Goal: Obtain resource: Download file/media

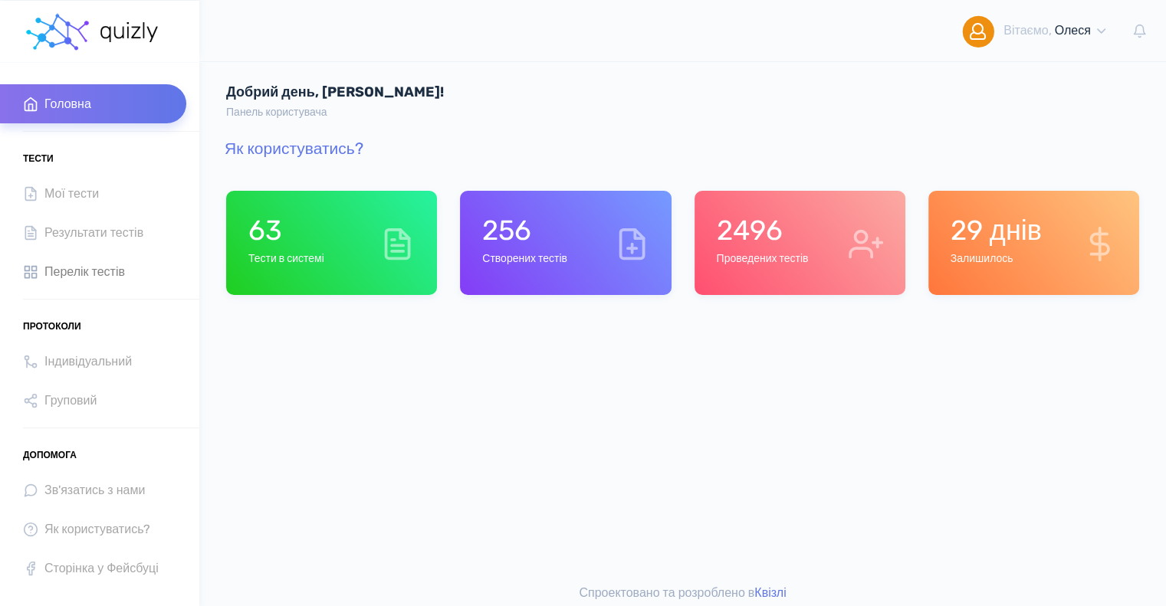
click at [77, 272] on span "Перелік тестів" at bounding box center [84, 271] width 81 height 21
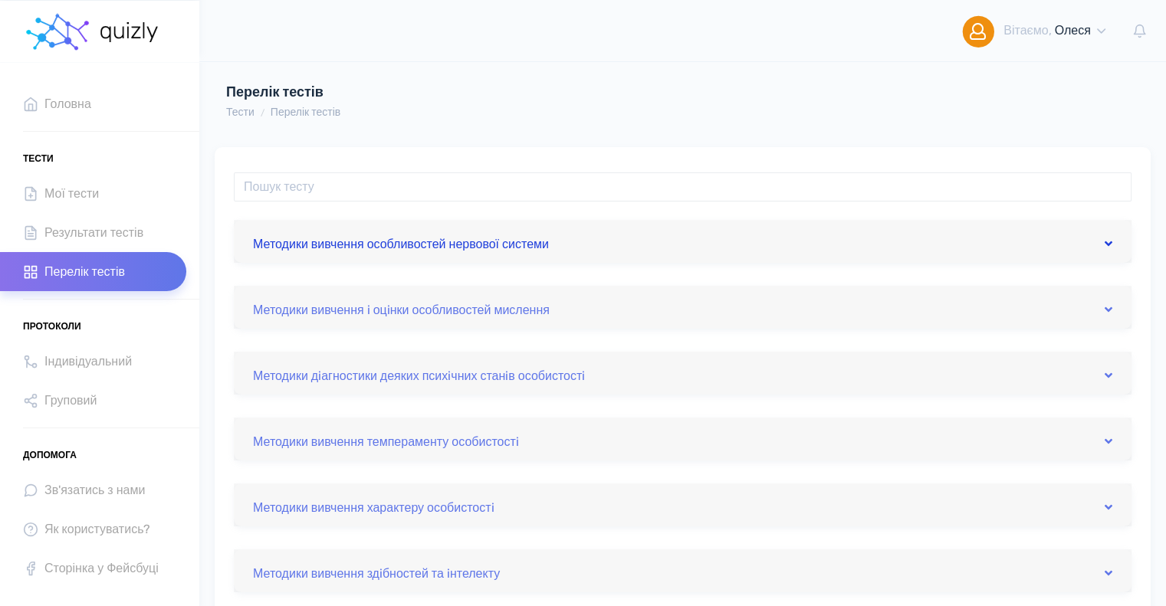
click at [463, 242] on link "Методики вивчення особливостей нервової системи" at bounding box center [683, 241] width 860 height 25
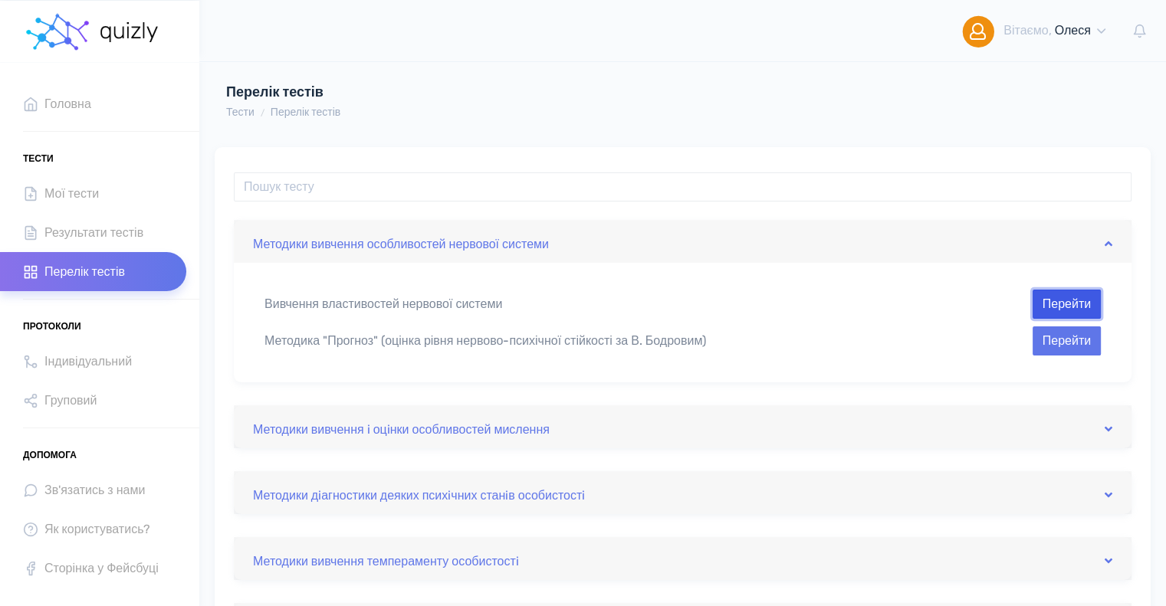
click at [1051, 305] on button "Перейти" at bounding box center [1067, 304] width 68 height 29
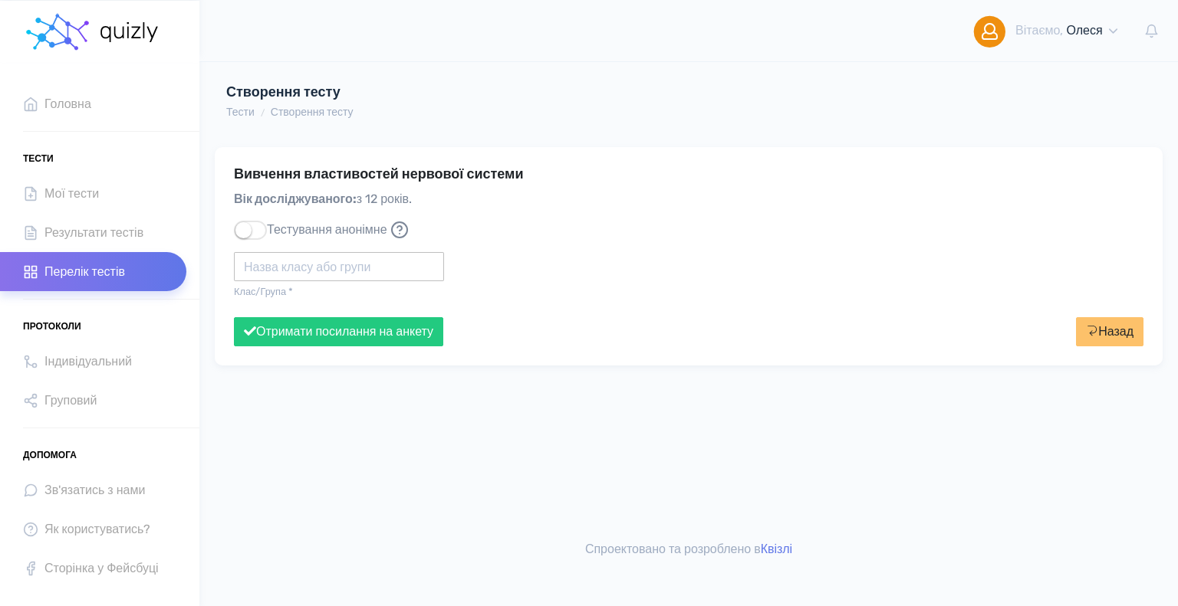
click at [268, 271] on input "text" at bounding box center [339, 266] width 210 height 29
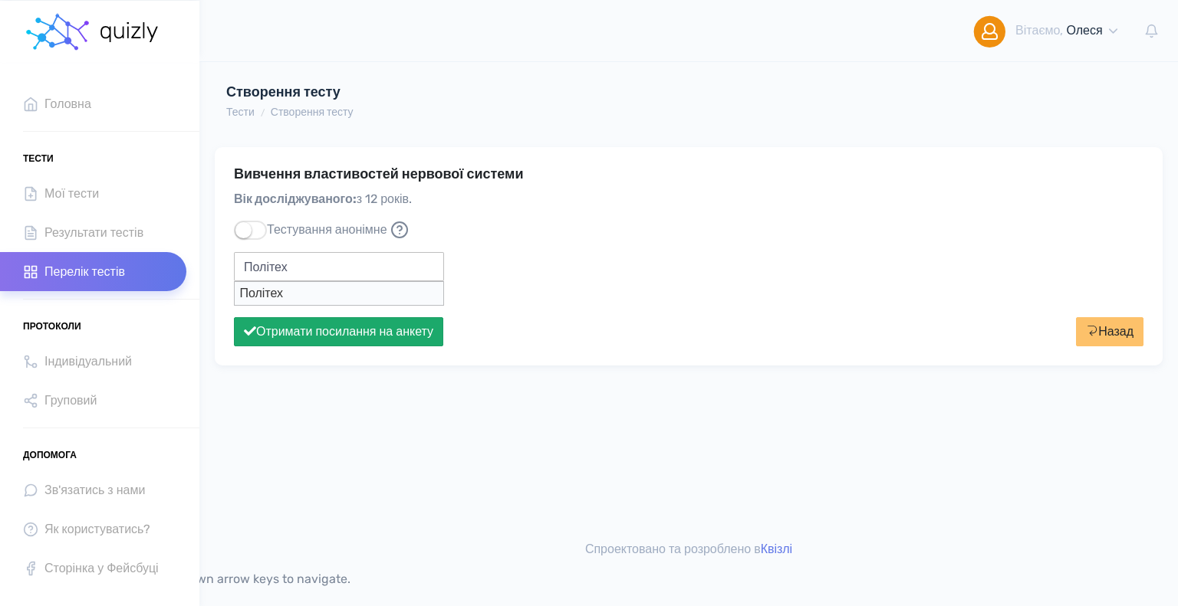
type input "Політех"
click at [331, 329] on button "Отримати посилання на анкету" at bounding box center [338, 331] width 209 height 29
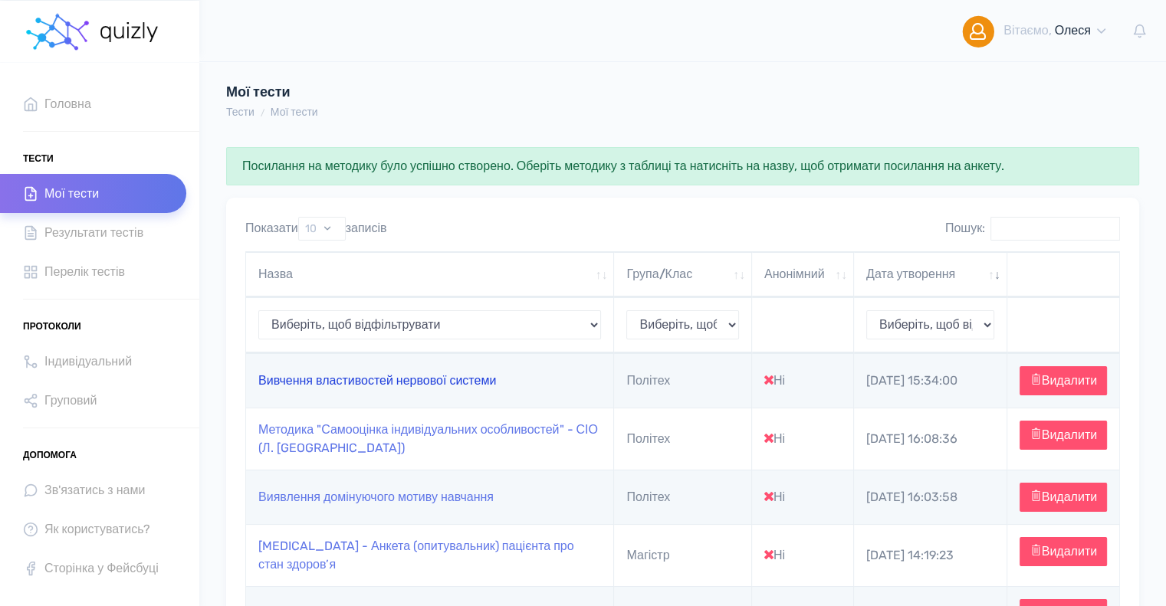
click at [482, 388] on link "Вивчення властивостей нервової системи" at bounding box center [377, 380] width 238 height 15
type input "[URL][DOMAIN_NAME]"
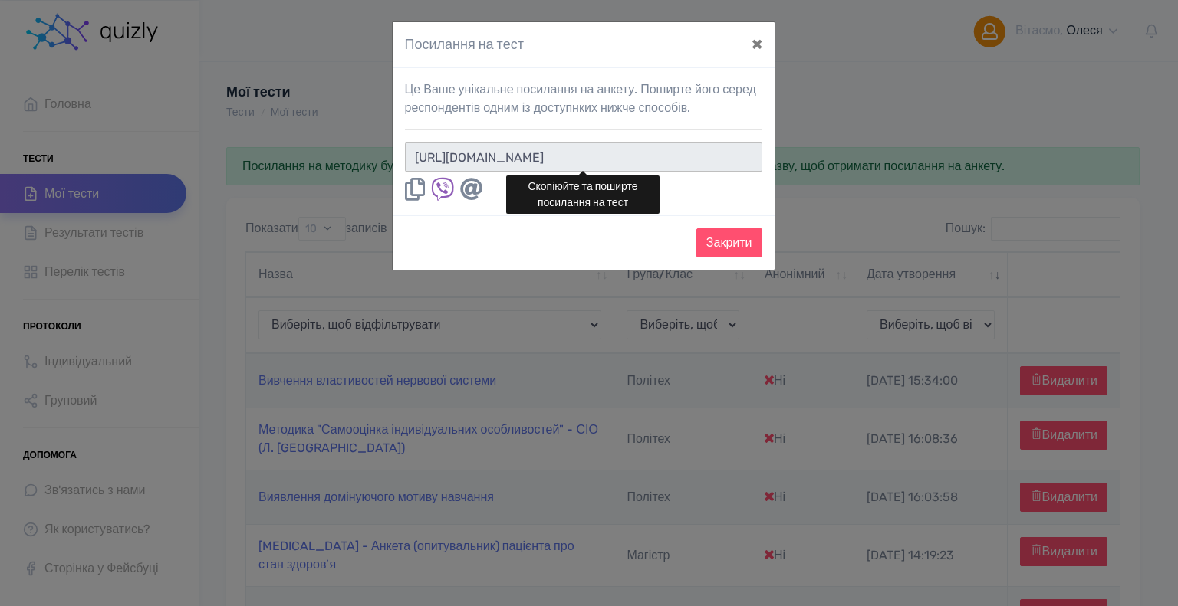
click at [716, 156] on input "[URL][DOMAIN_NAME]" at bounding box center [583, 157] width 357 height 29
click at [716, 156] on input "https://quizly.com.ua/quiz/56s69a1V5J5Q_" at bounding box center [583, 157] width 357 height 29
click at [755, 42] on button "×" at bounding box center [756, 43] width 35 height 43
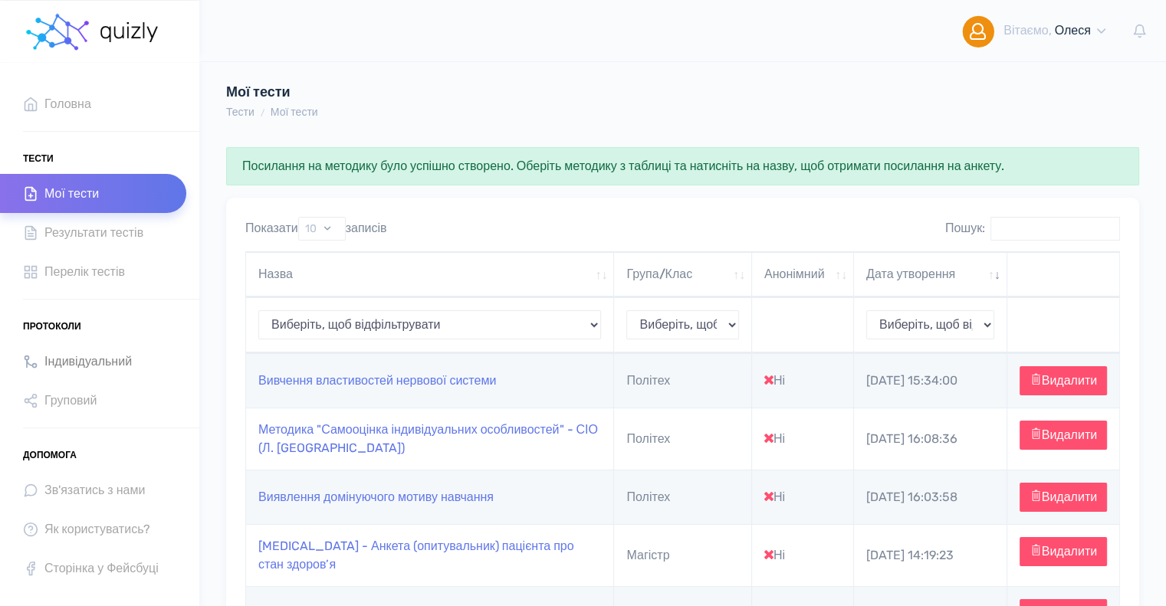
click at [97, 355] on span "Індивідуальний" at bounding box center [87, 361] width 87 height 21
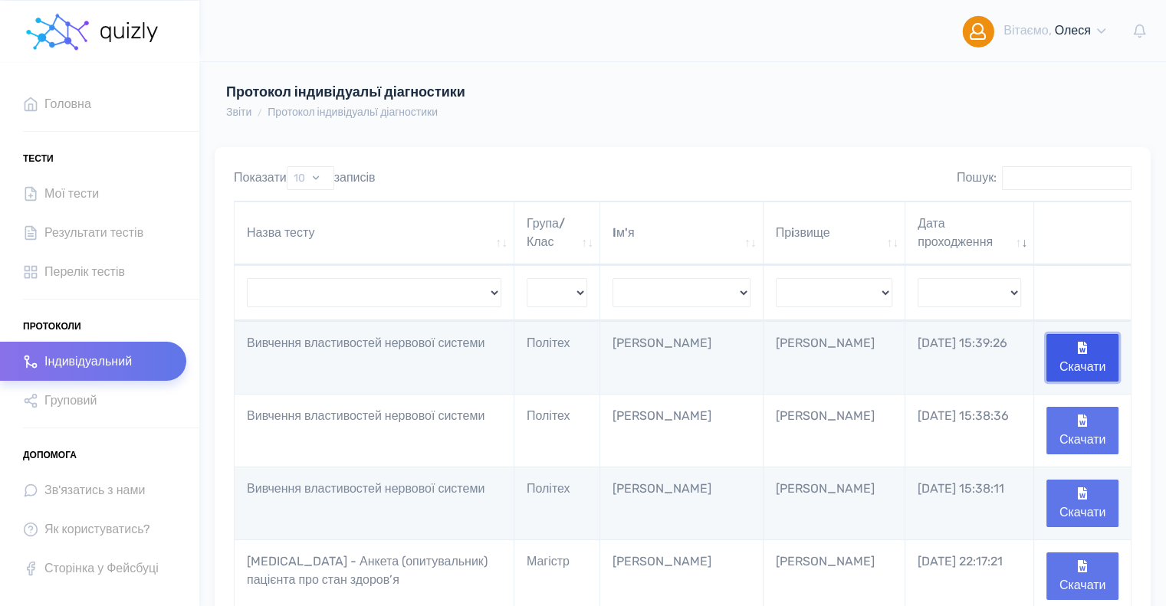
click at [1096, 360] on button "Скачати" at bounding box center [1083, 358] width 72 height 48
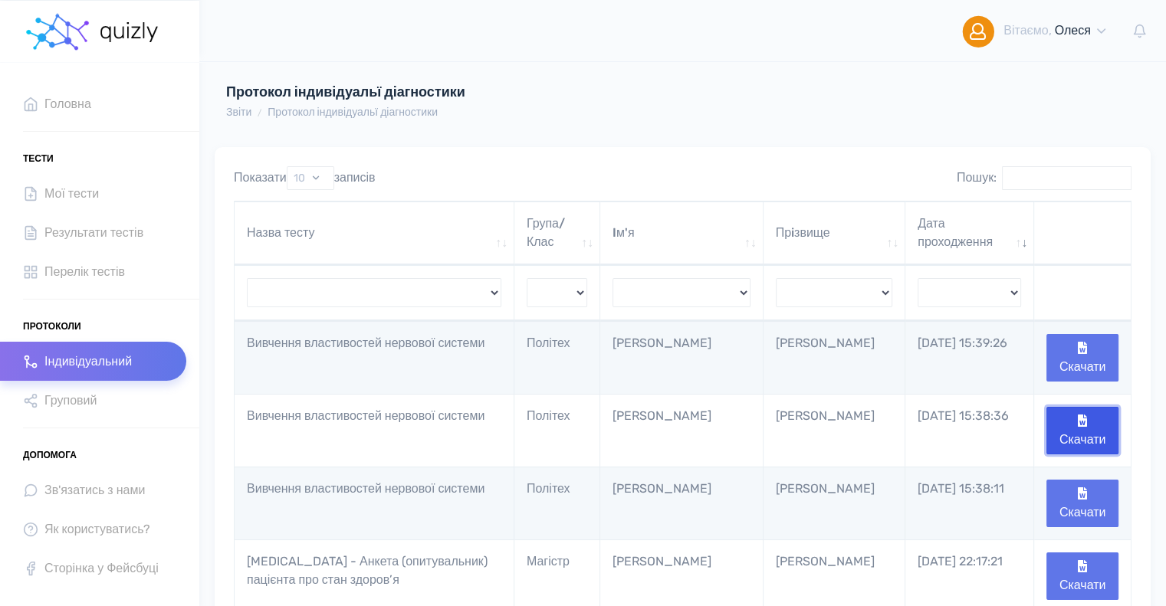
click at [1097, 431] on button "Скачати" at bounding box center [1083, 431] width 72 height 48
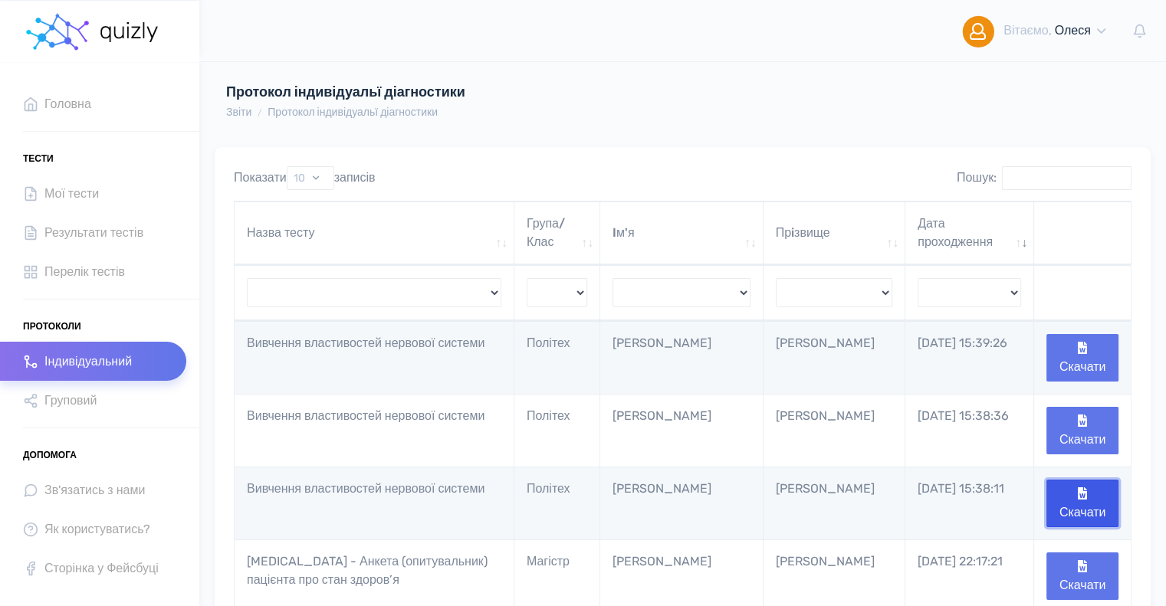
click at [1098, 506] on button "Скачати" at bounding box center [1083, 504] width 72 height 48
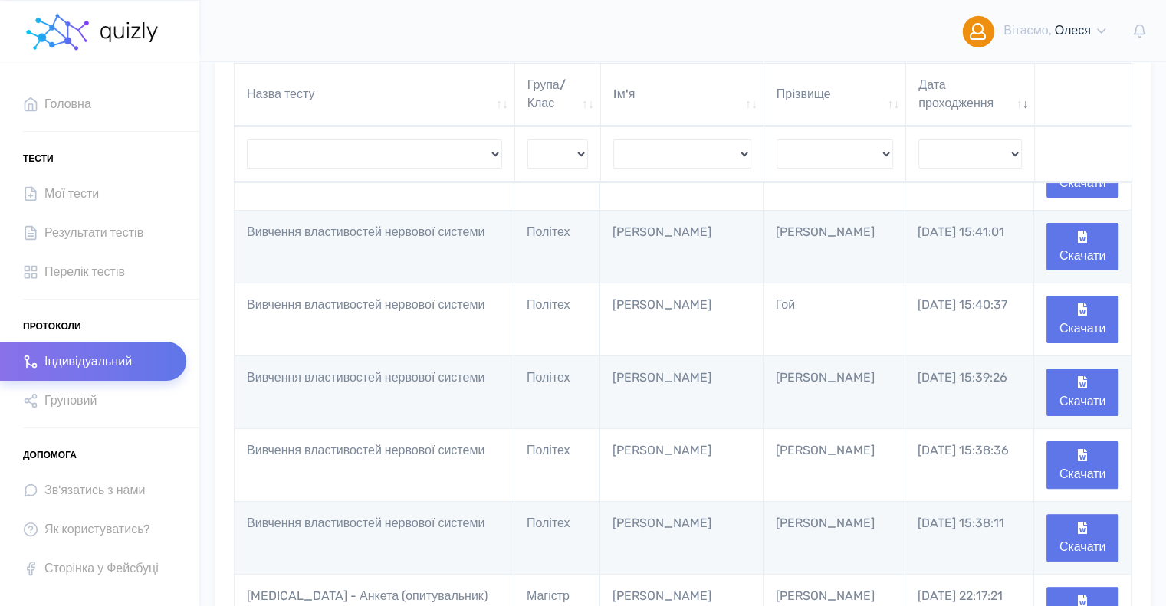
scroll to position [230, 0]
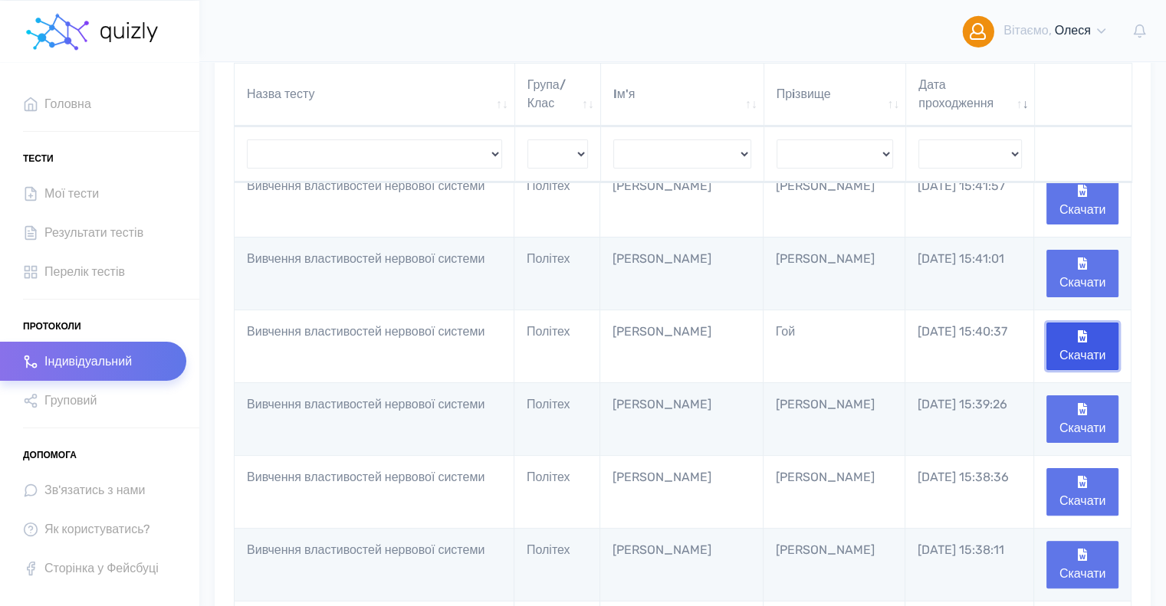
click at [1078, 331] on icon "button" at bounding box center [1082, 336] width 9 height 12
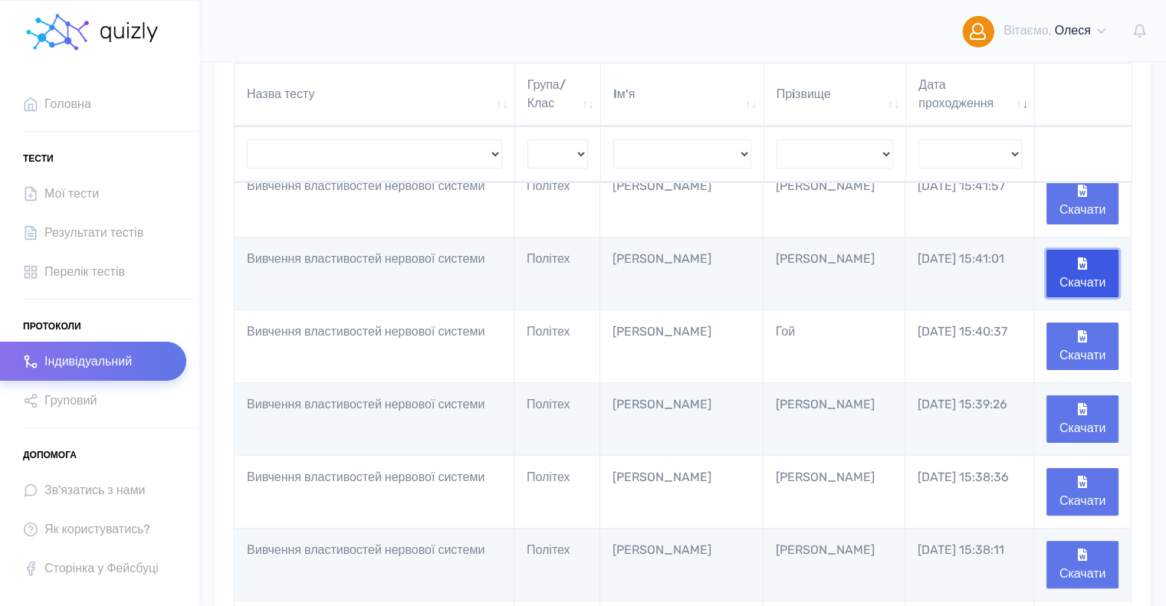
click at [1070, 272] on button "Скачати" at bounding box center [1083, 274] width 72 height 48
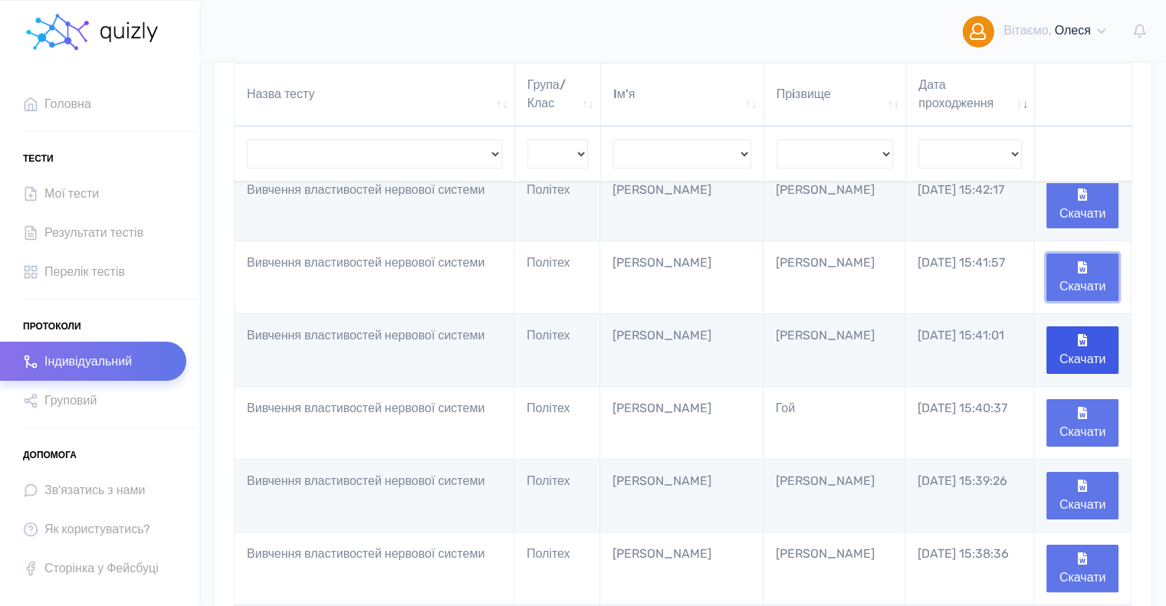
click at [1072, 272] on button "Скачати" at bounding box center [1083, 278] width 72 height 48
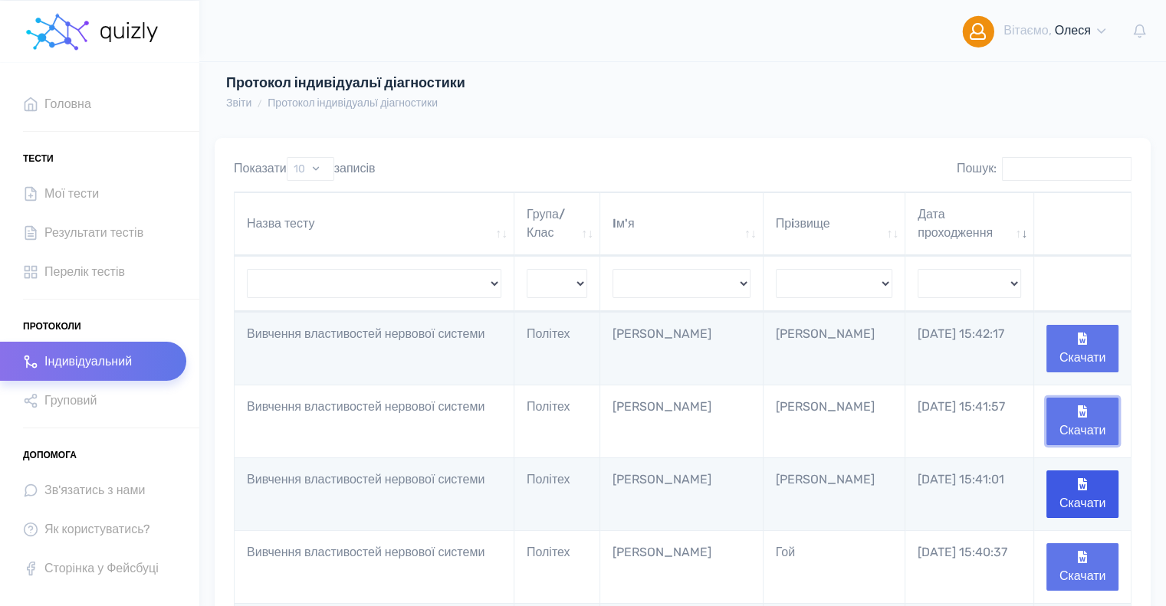
scroll to position [0, 0]
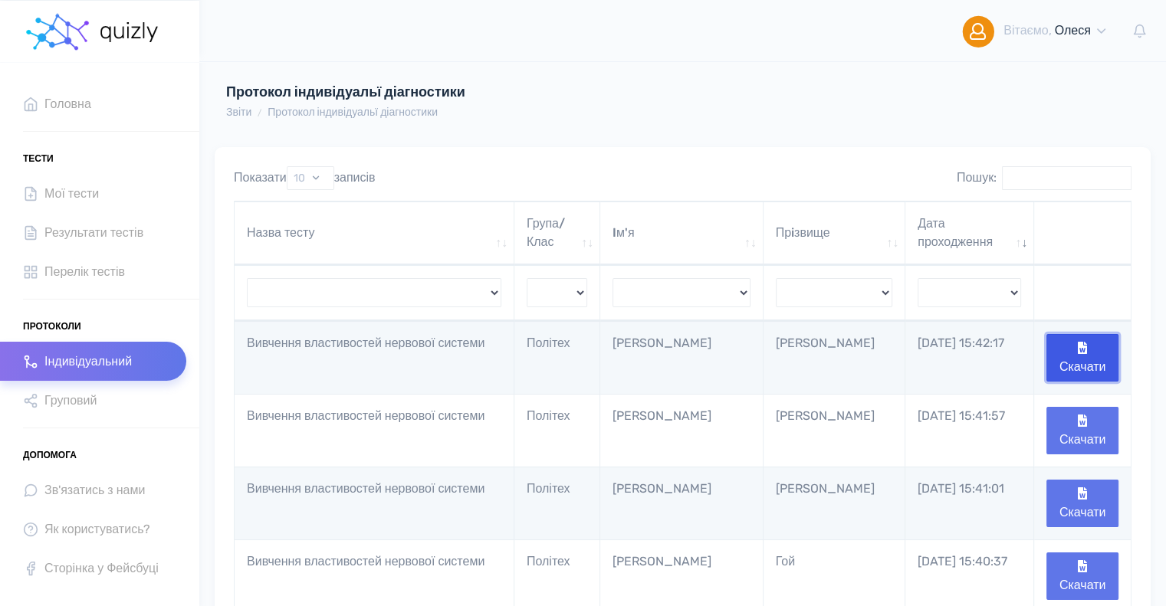
click at [1088, 358] on button "Скачати" at bounding box center [1083, 358] width 72 height 48
click at [1093, 353] on button "Скачати" at bounding box center [1083, 358] width 72 height 48
click at [1079, 359] on button "Скачати" at bounding box center [1083, 358] width 72 height 48
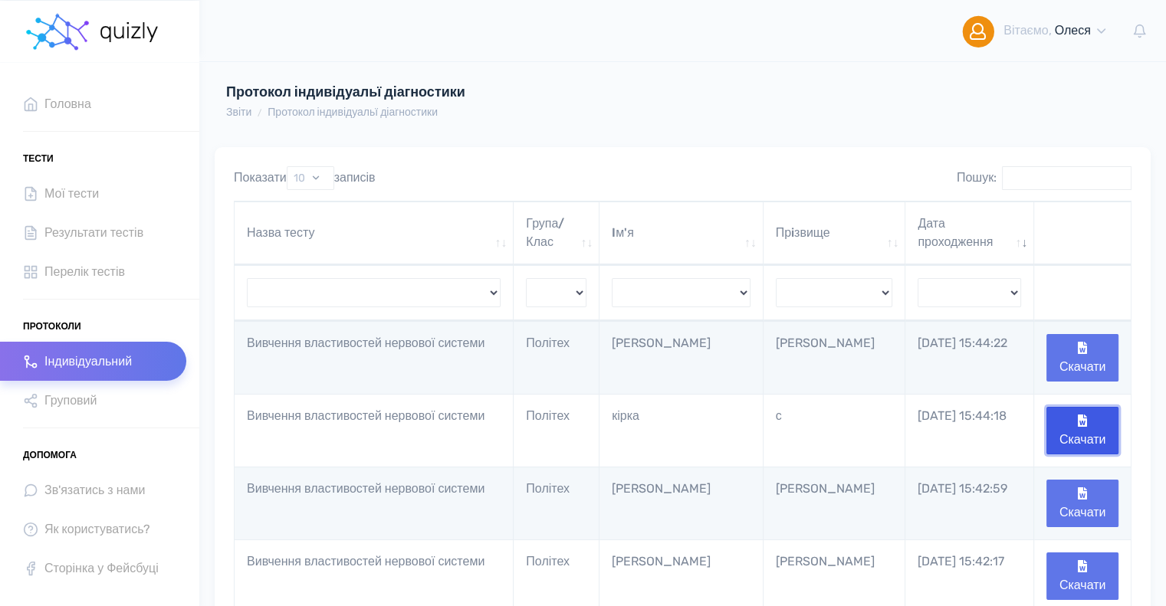
click at [1082, 432] on button "Скачати" at bounding box center [1083, 431] width 72 height 48
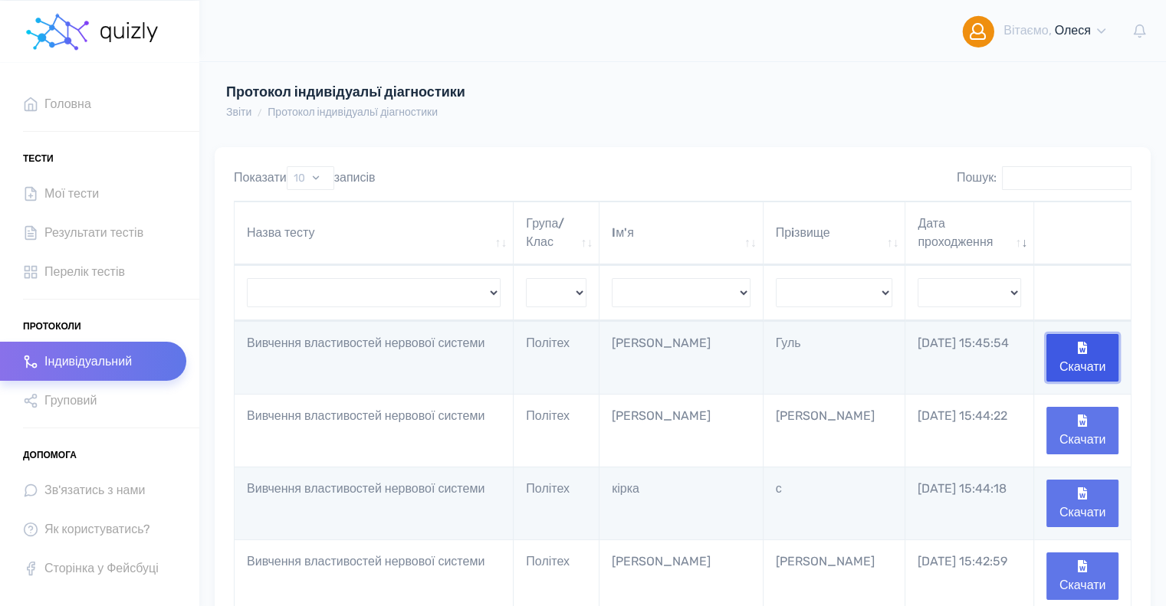
click at [1075, 348] on button "Скачати" at bounding box center [1083, 358] width 72 height 48
click at [1089, 350] on button "Скачати" at bounding box center [1083, 358] width 72 height 48
click at [1082, 353] on button "Скачати" at bounding box center [1083, 358] width 72 height 48
click at [58, 271] on span "Перелік тестів" at bounding box center [84, 271] width 81 height 21
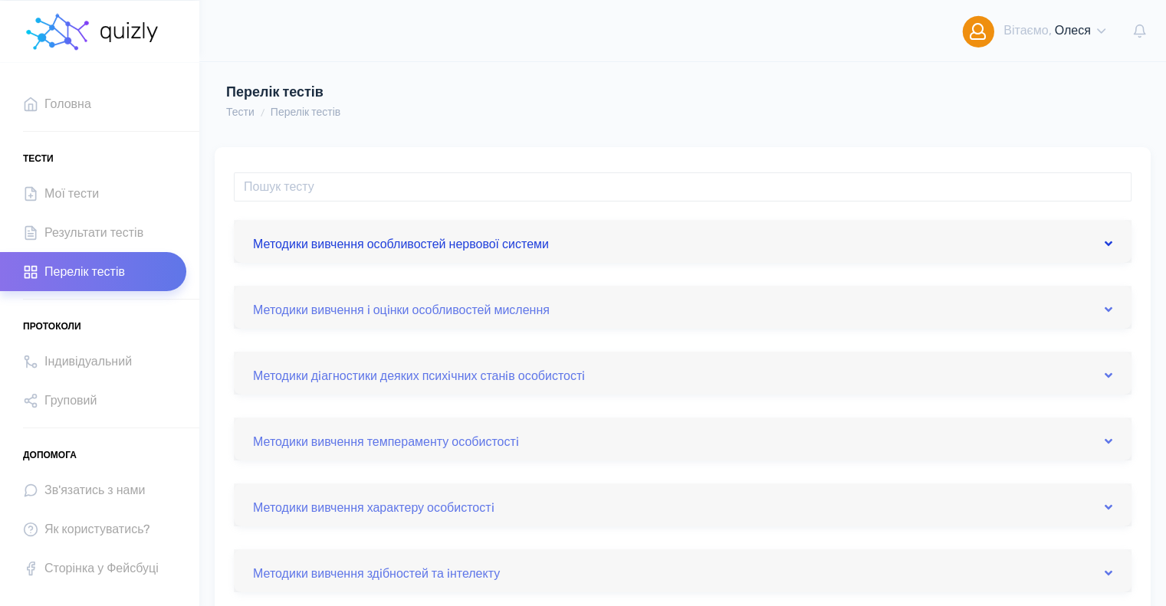
click at [441, 243] on link "Методики вивчення особливостей нервової системи" at bounding box center [683, 241] width 860 height 25
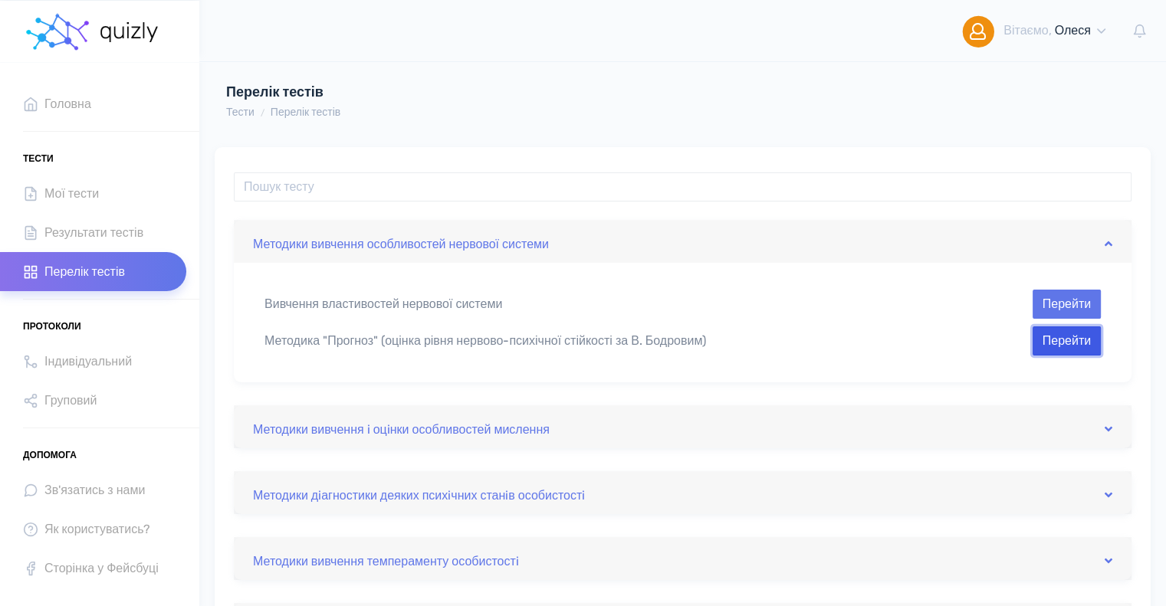
click at [1076, 341] on button "Перейти" at bounding box center [1067, 341] width 68 height 29
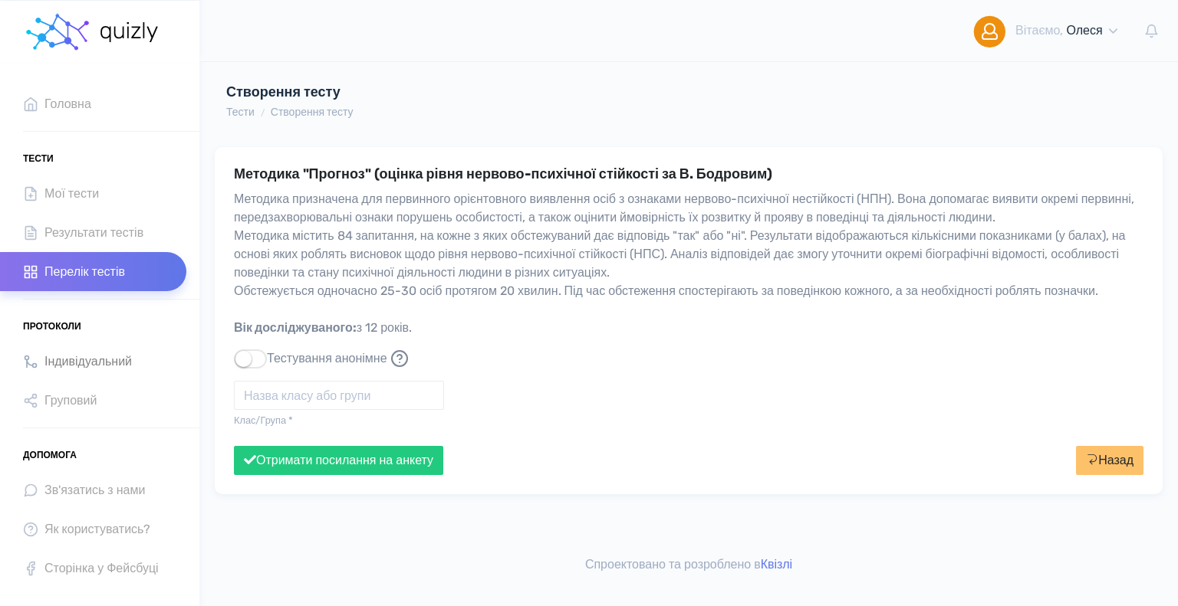
click at [52, 360] on span "Індивідуальний" at bounding box center [87, 361] width 87 height 21
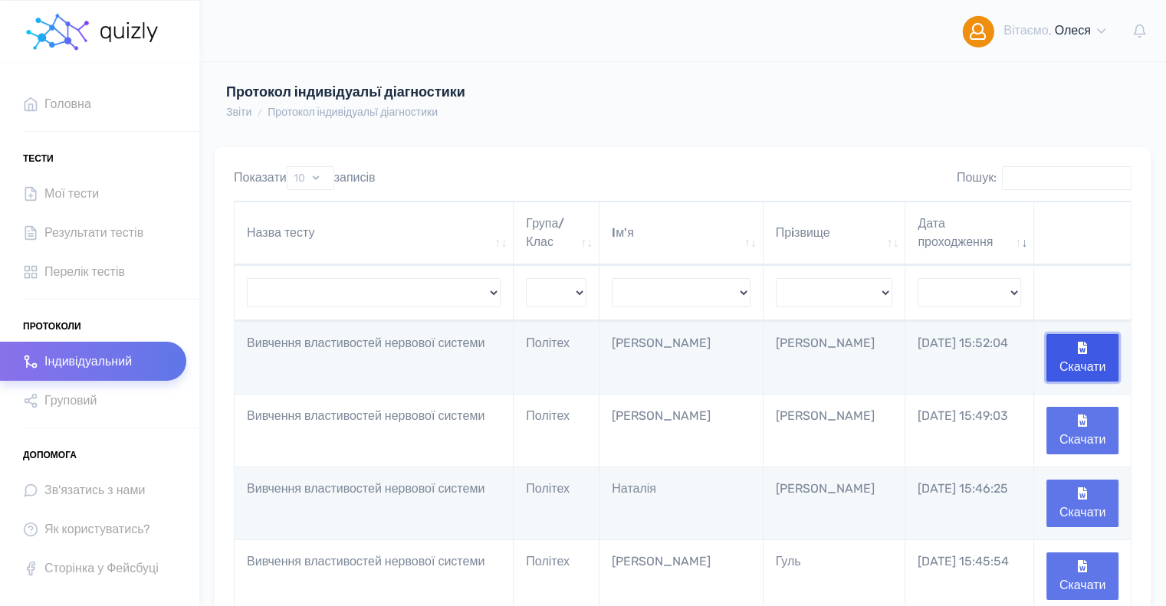
click at [1101, 363] on button "Скачати" at bounding box center [1083, 358] width 72 height 48
click at [83, 272] on span "Перелік тестів" at bounding box center [84, 271] width 81 height 21
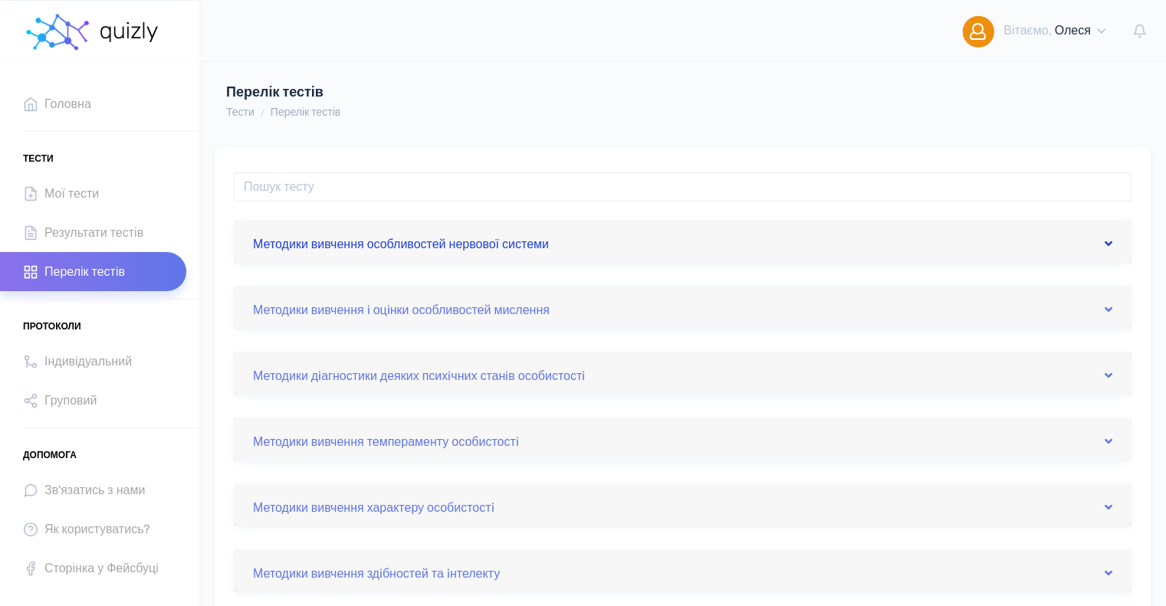
click at [426, 248] on link "Методики вивчення особливостей нервової системи" at bounding box center [683, 241] width 860 height 25
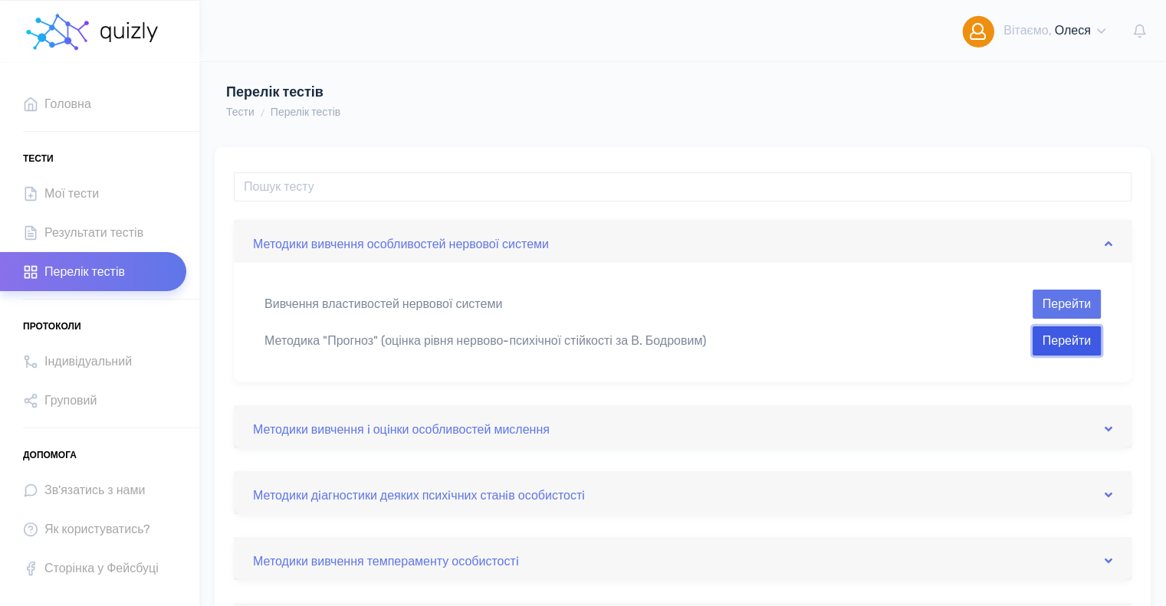
click at [1067, 346] on button "Перейти" at bounding box center [1067, 341] width 68 height 29
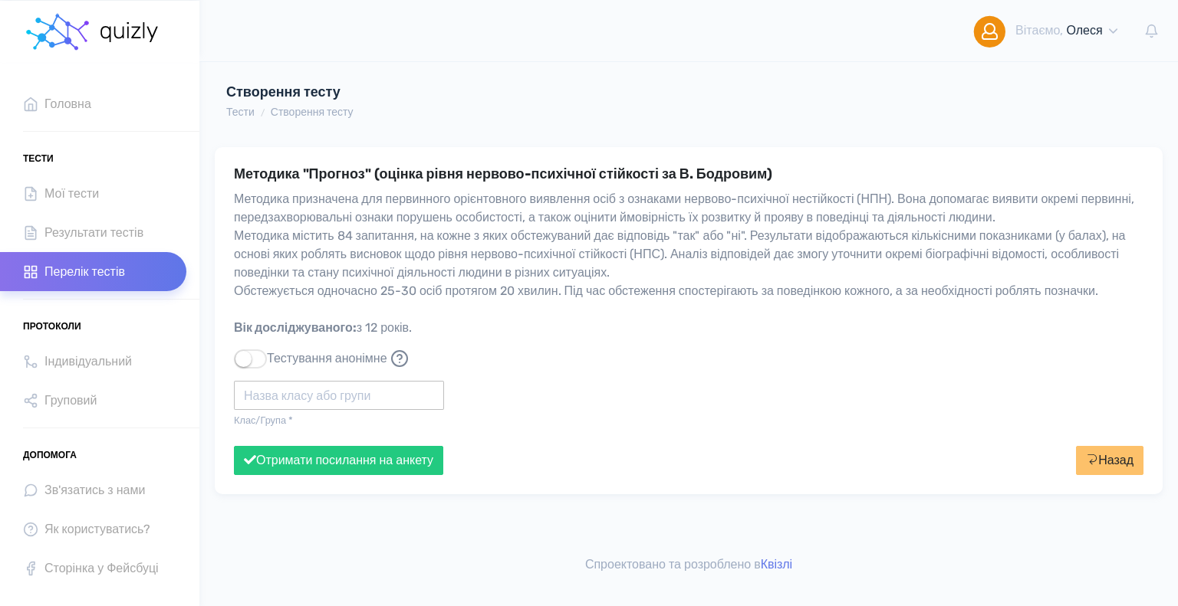
click at [265, 408] on input "text" at bounding box center [339, 395] width 210 height 29
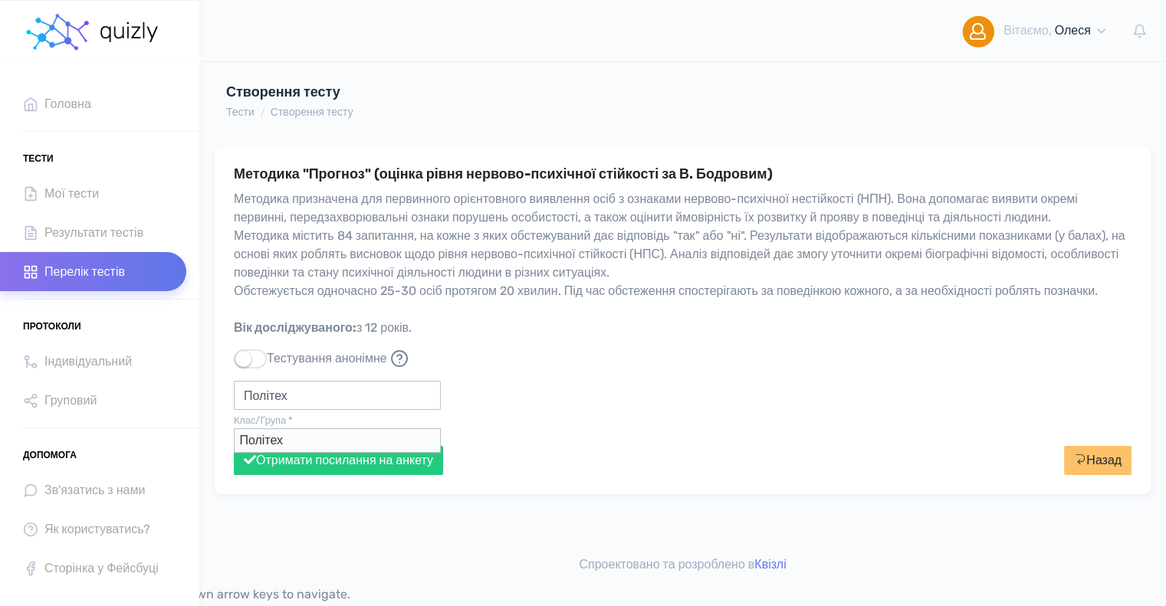
type input "Політех"
click at [234, 446] on button "Отримати посилання на анкету" at bounding box center [338, 460] width 209 height 29
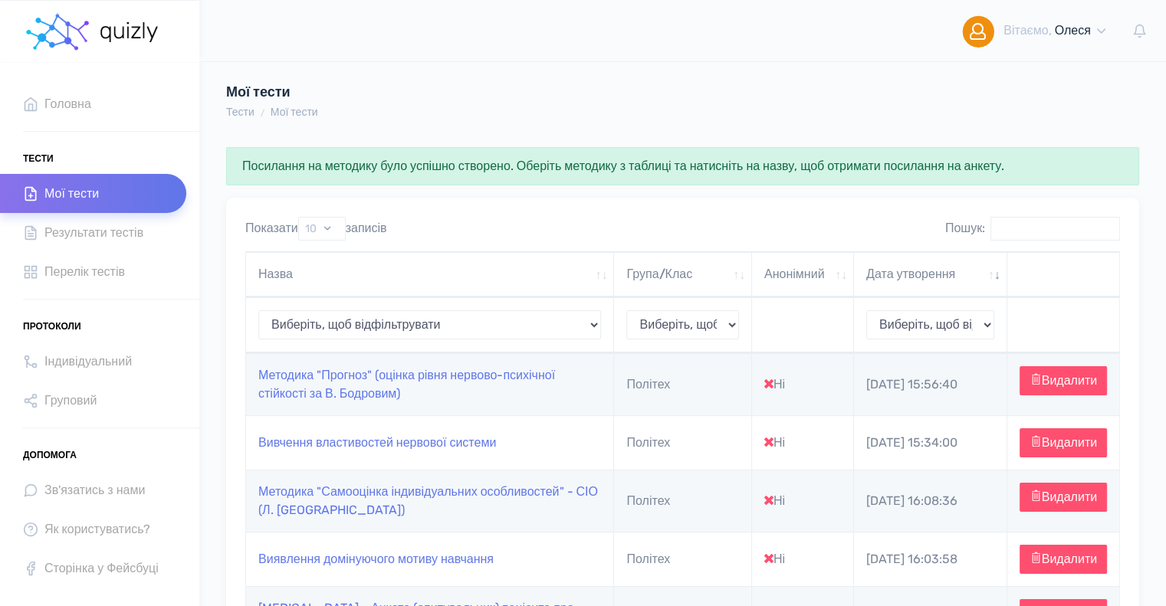
drag, startPoint x: 653, startPoint y: 406, endPoint x: 646, endPoint y: 404, distance: 8.0
click at [652, 406] on td "Політех" at bounding box center [682, 384] width 137 height 62
click at [449, 378] on link "Методика "Прогноз" (оцінка рівня нервово-психічної стійкості за В. Бодровим)" at bounding box center [406, 384] width 297 height 33
type input "[URL][DOMAIN_NAME]"
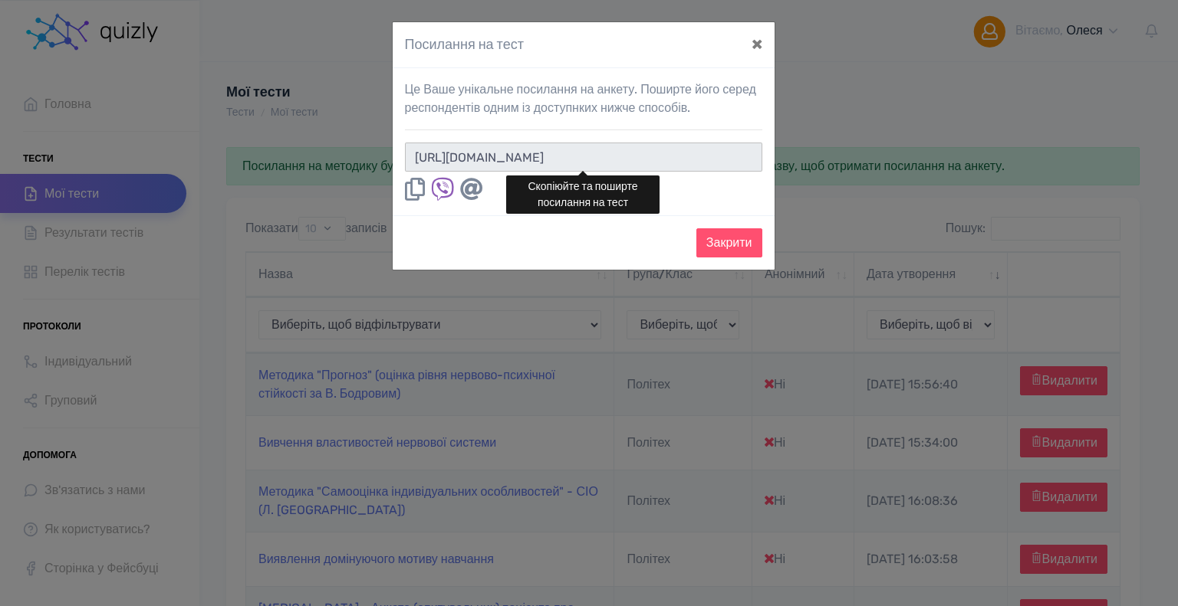
click at [705, 155] on input "[URL][DOMAIN_NAME]" at bounding box center [583, 157] width 357 height 29
click at [754, 43] on button "×" at bounding box center [756, 43] width 35 height 43
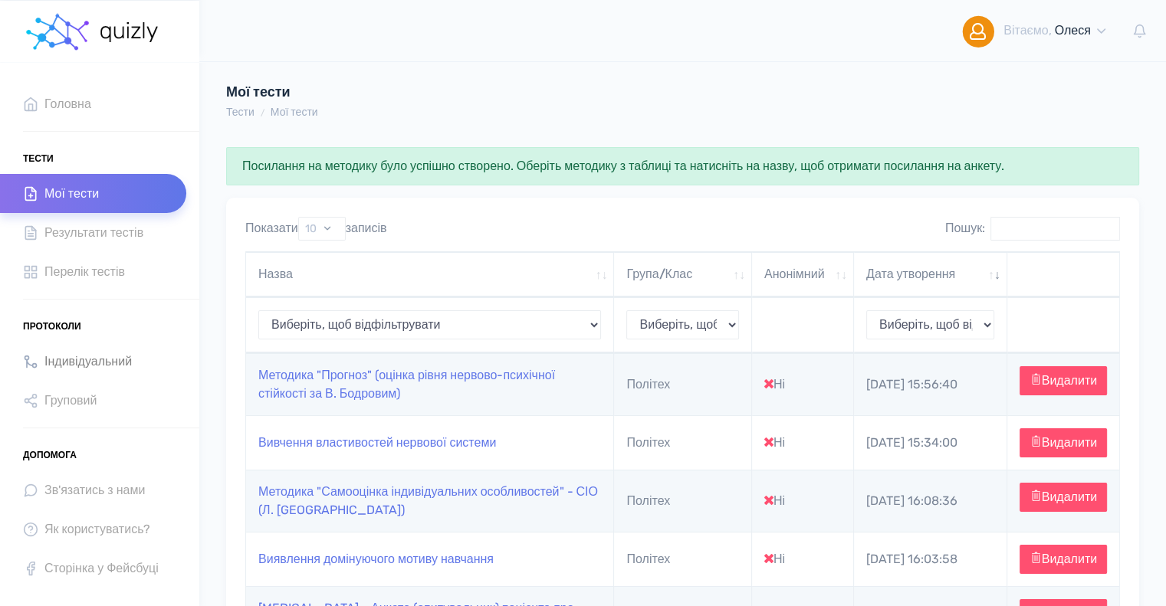
click at [90, 363] on span "Індивідуальний" at bounding box center [87, 361] width 87 height 21
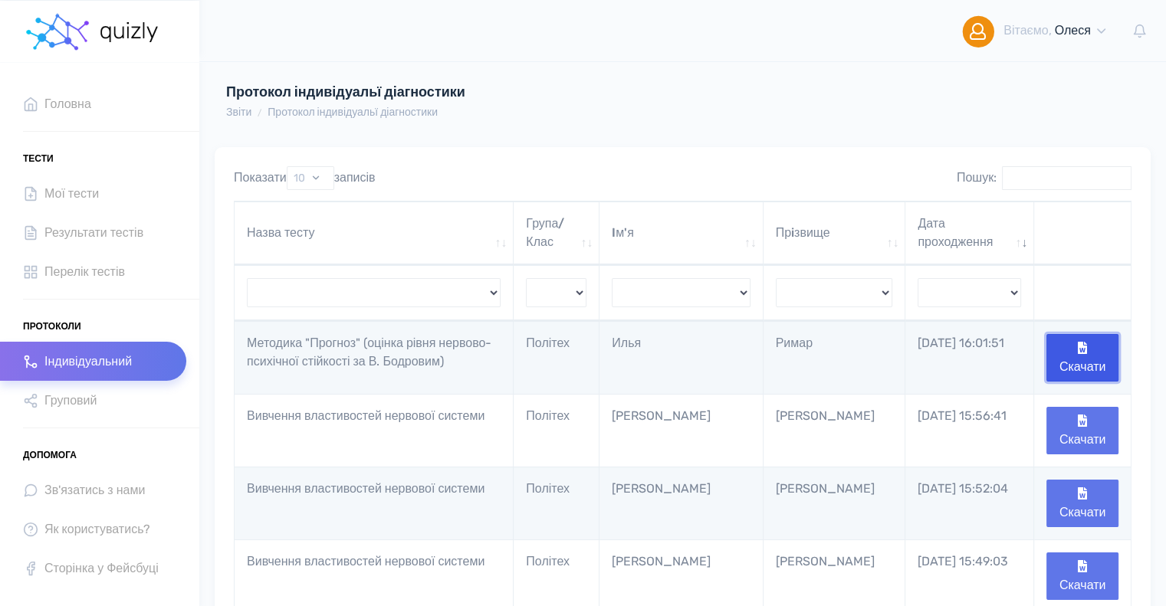
click at [1080, 352] on icon "button" at bounding box center [1082, 348] width 9 height 12
click at [1073, 359] on button "Скачати" at bounding box center [1083, 358] width 72 height 48
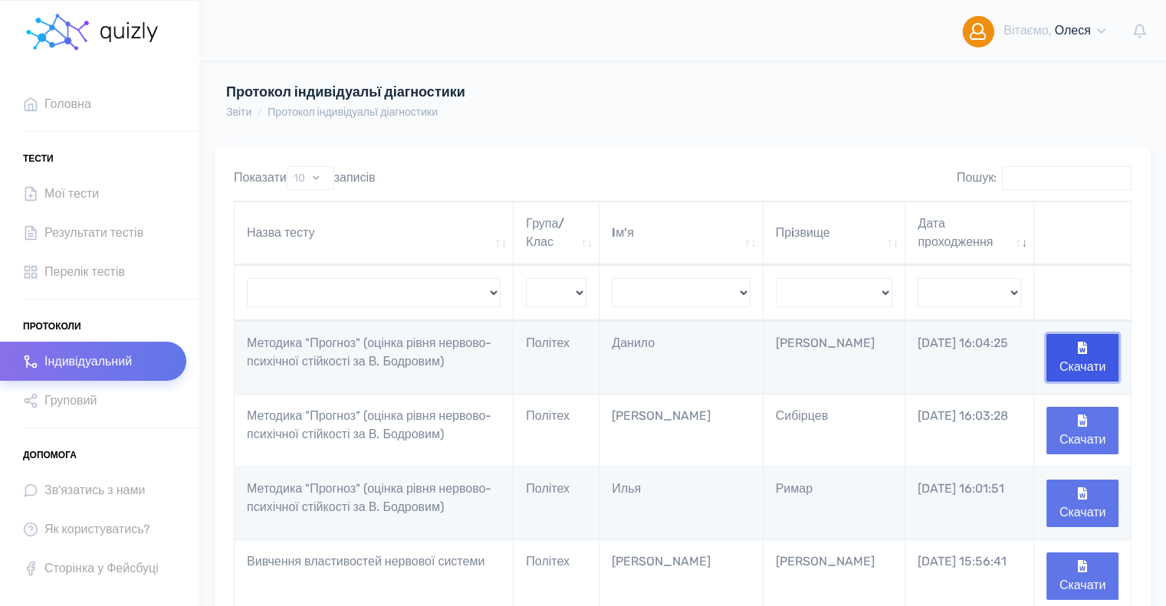
click at [1101, 354] on button "Скачати" at bounding box center [1083, 358] width 72 height 48
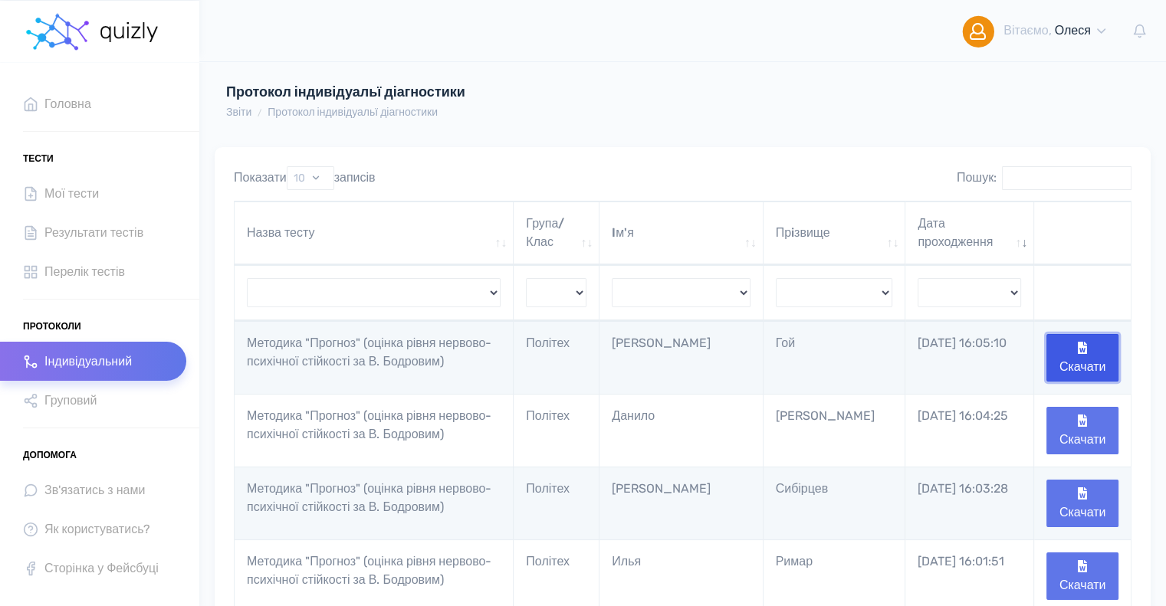
click at [1083, 367] on button "Скачати" at bounding box center [1083, 358] width 72 height 48
click at [1076, 351] on button "Скачати" at bounding box center [1083, 358] width 72 height 48
click at [1079, 355] on button "Скачати" at bounding box center [1083, 358] width 72 height 48
click at [1093, 349] on button "Скачати" at bounding box center [1083, 358] width 72 height 48
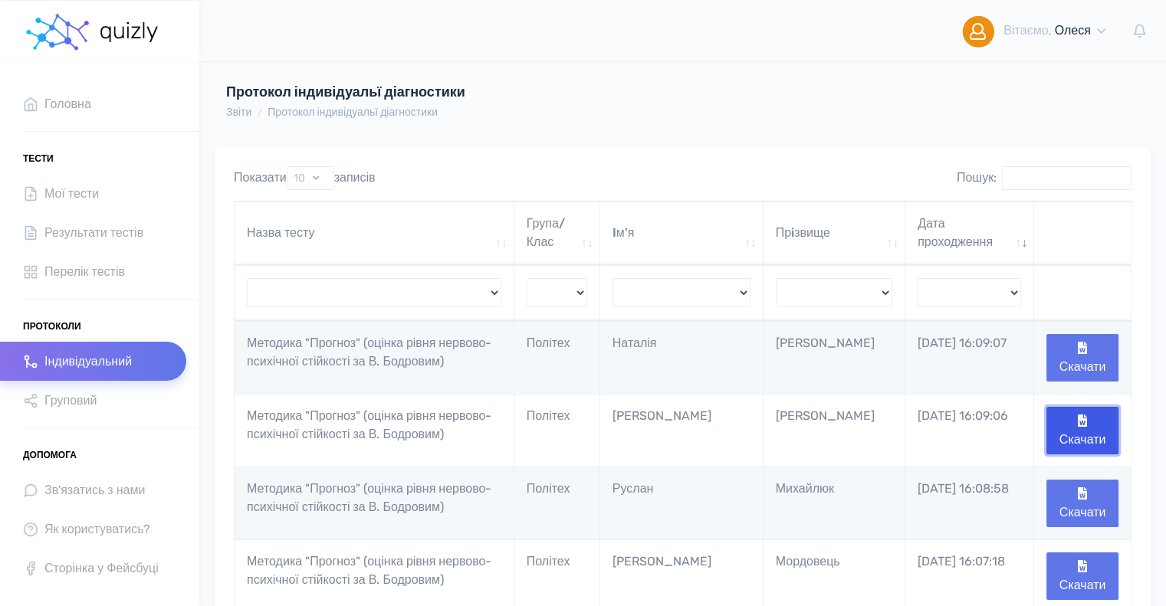
click at [1087, 440] on button "Скачати" at bounding box center [1083, 431] width 72 height 48
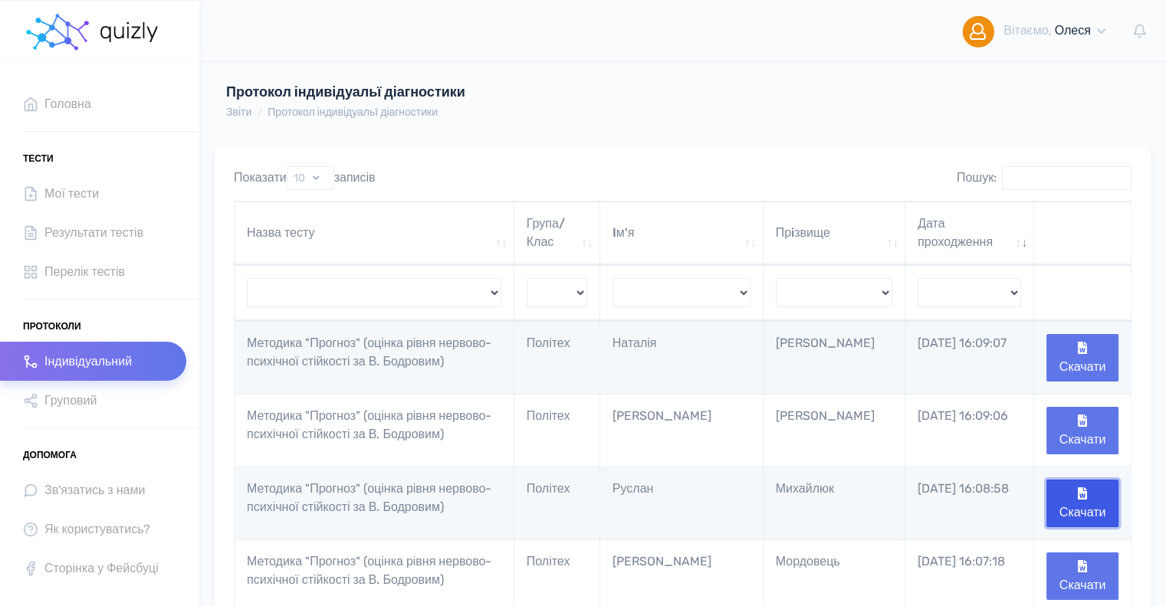
click at [1099, 508] on button "Скачати" at bounding box center [1083, 504] width 72 height 48
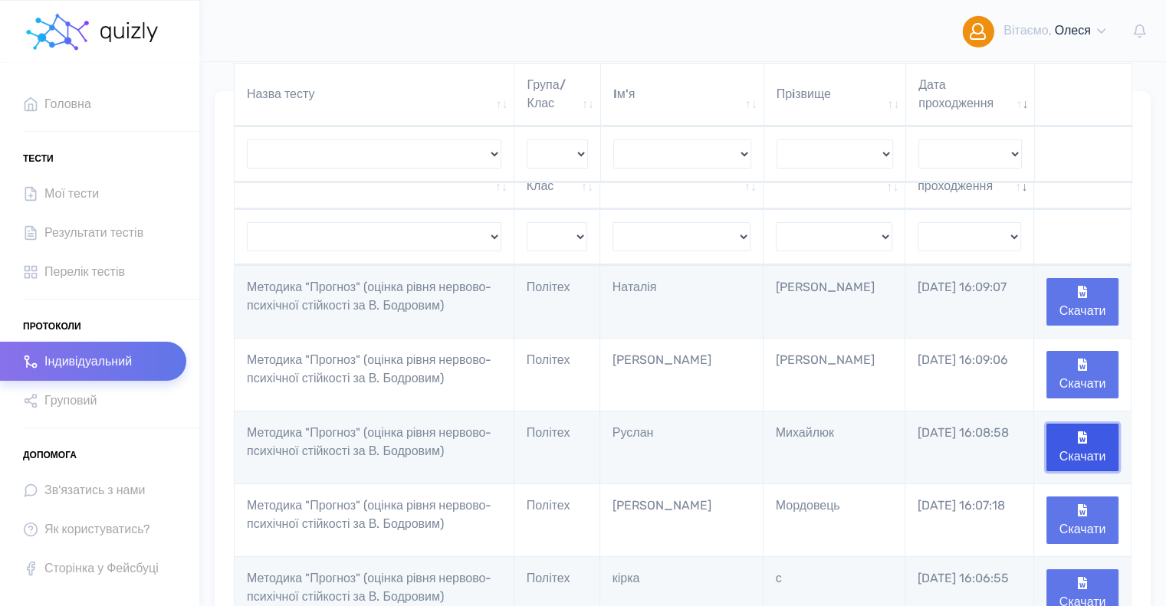
scroll to position [153, 0]
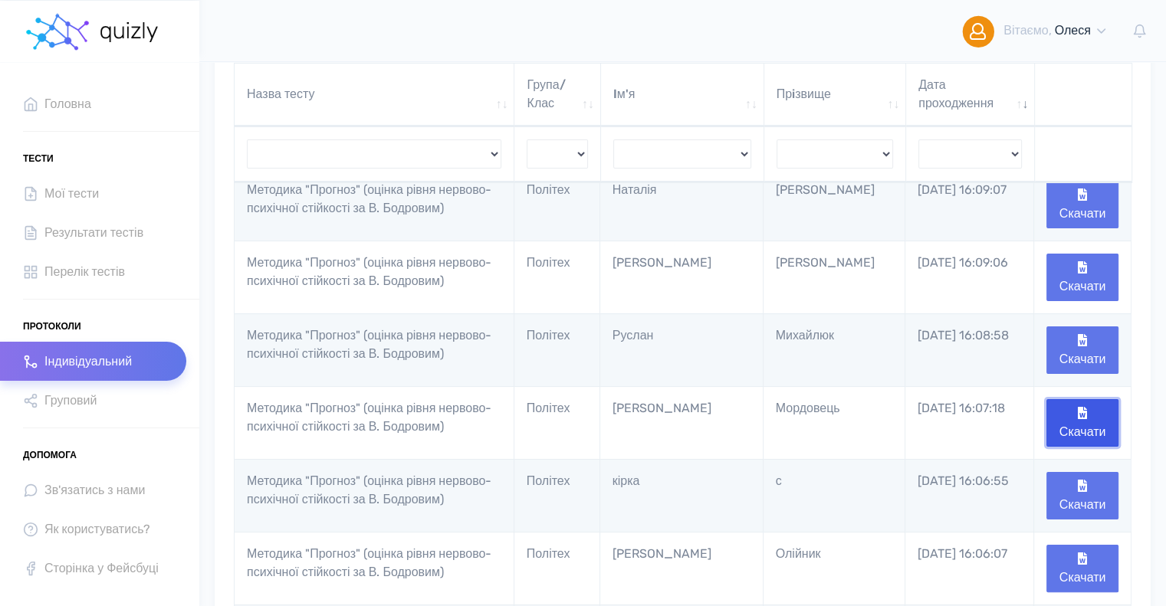
click at [1082, 442] on button "Скачати" at bounding box center [1083, 423] width 72 height 48
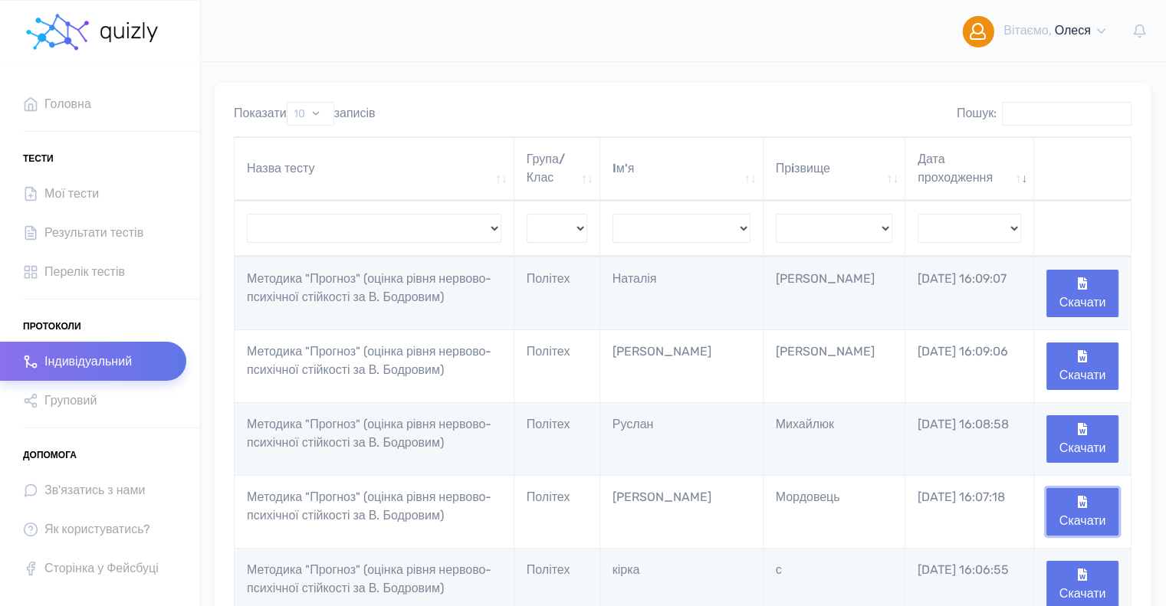
scroll to position [0, 0]
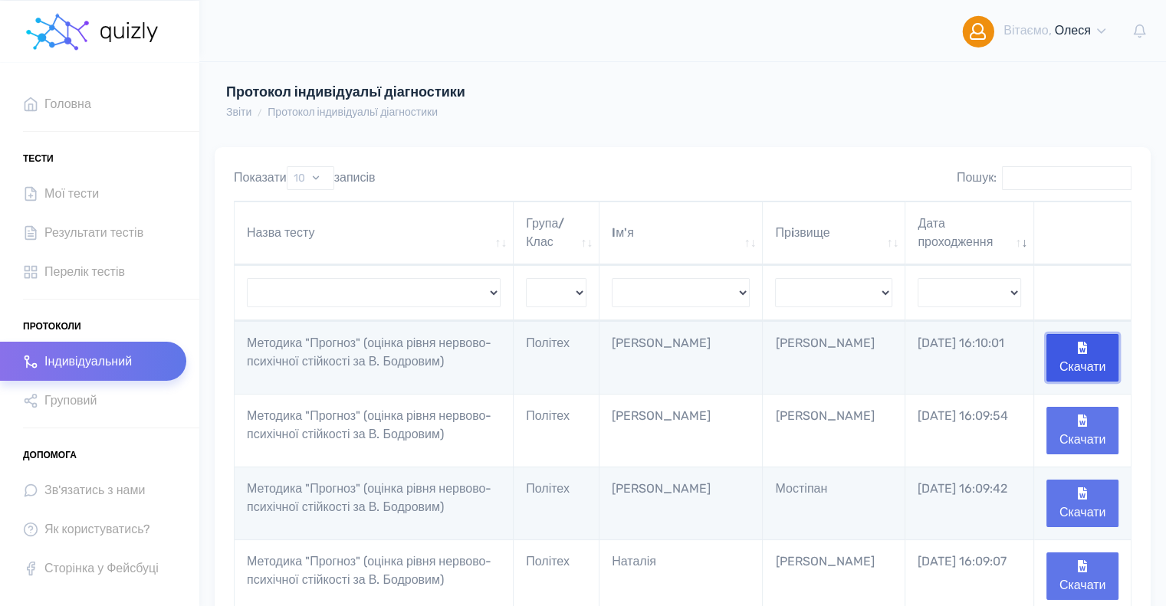
click at [1079, 358] on button "Скачати" at bounding box center [1083, 358] width 72 height 48
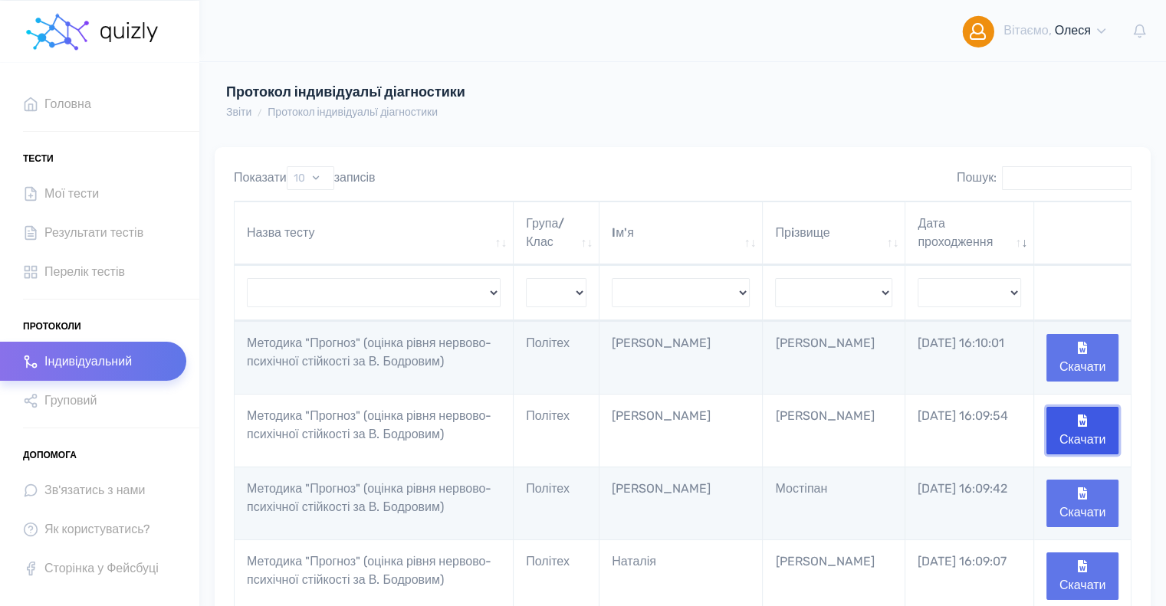
click at [1095, 431] on button "Скачати" at bounding box center [1083, 431] width 72 height 48
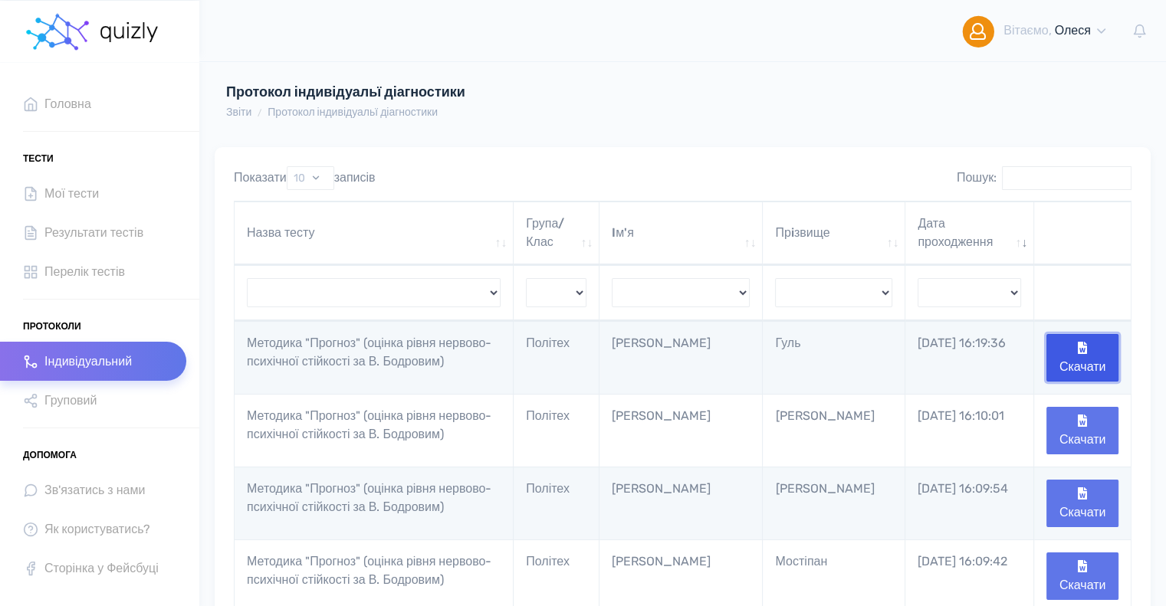
click at [1090, 357] on button "Скачати" at bounding box center [1083, 358] width 72 height 48
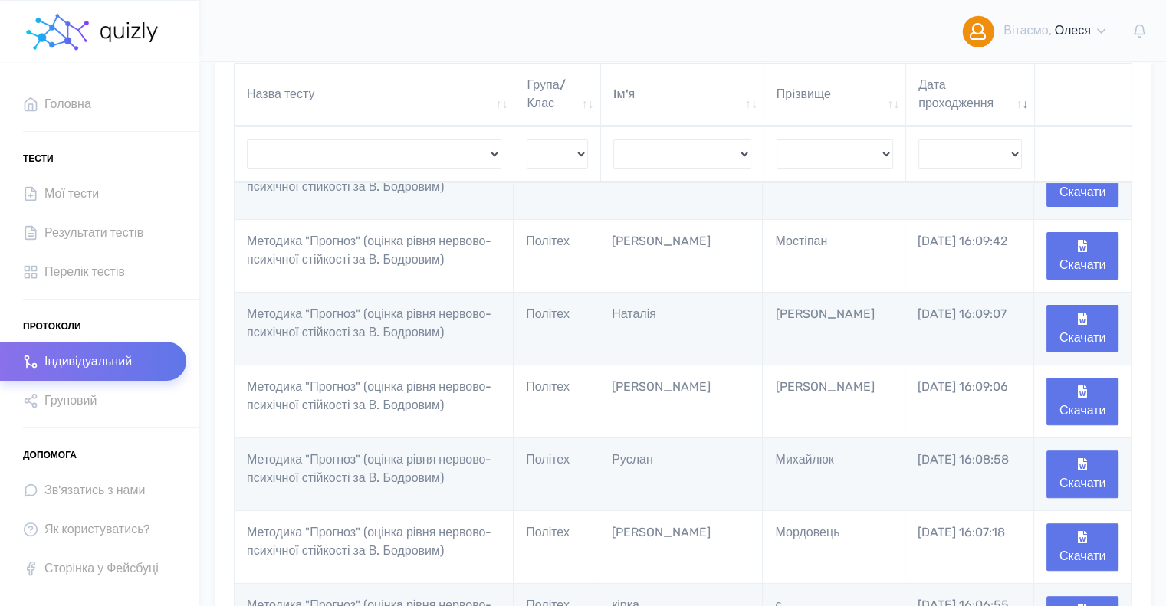
scroll to position [664, 0]
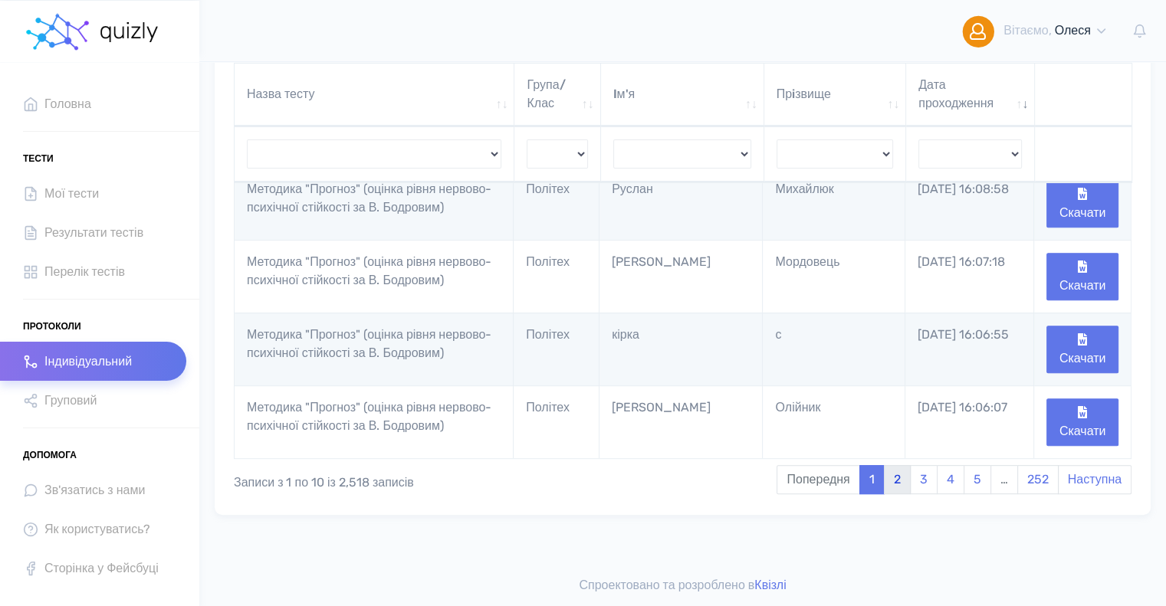
click at [896, 480] on link "2" at bounding box center [897, 479] width 27 height 29
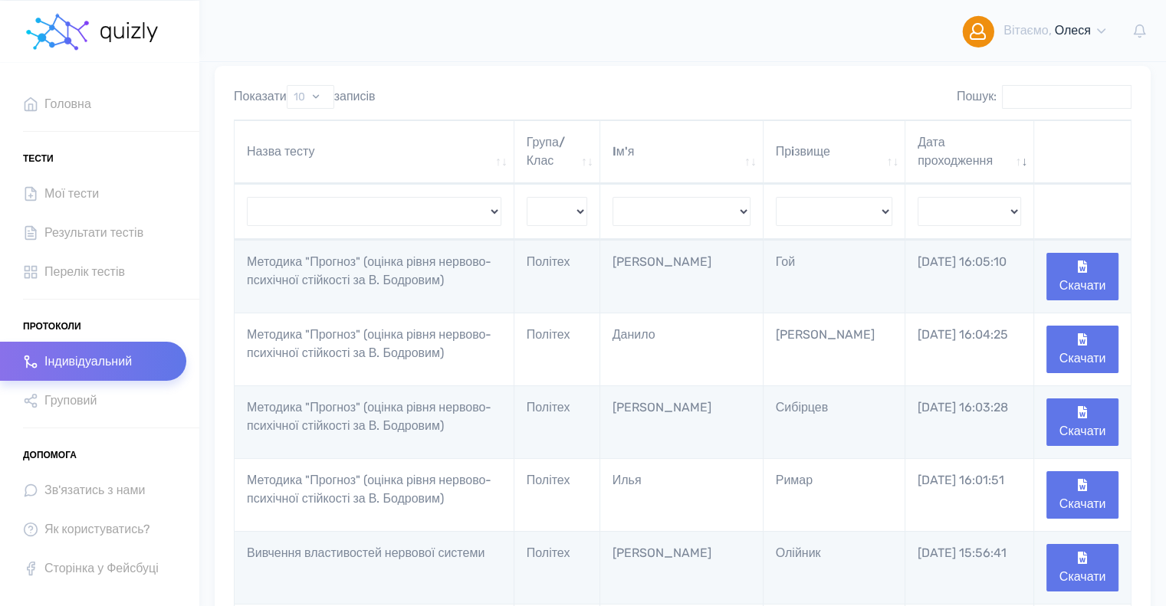
scroll to position [80, 0]
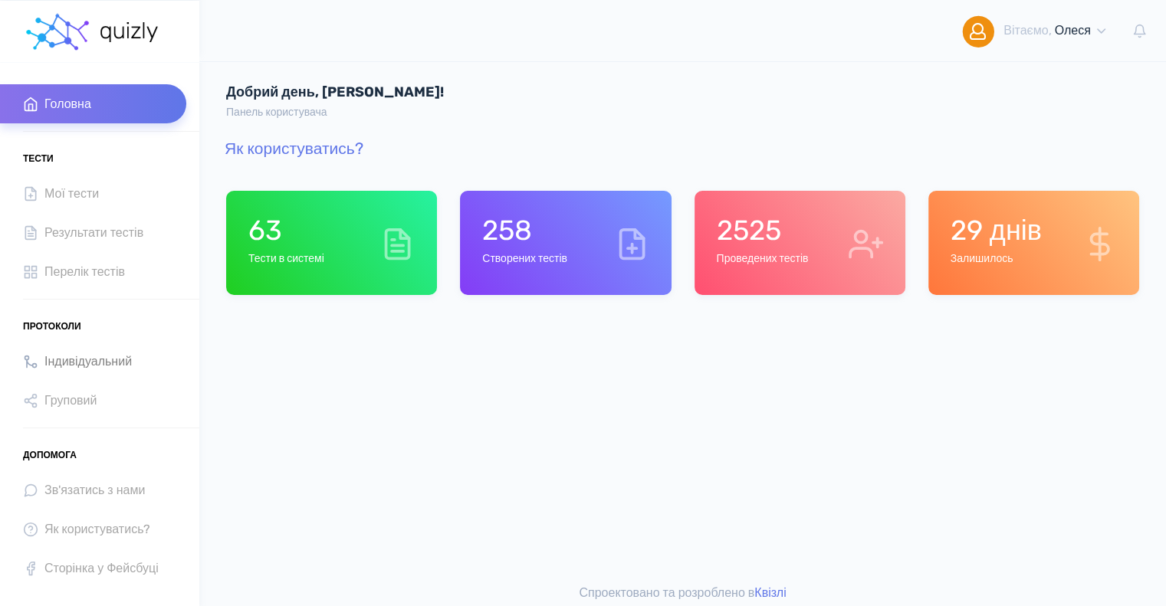
click at [90, 361] on span "Індивідуальний" at bounding box center [87, 361] width 87 height 21
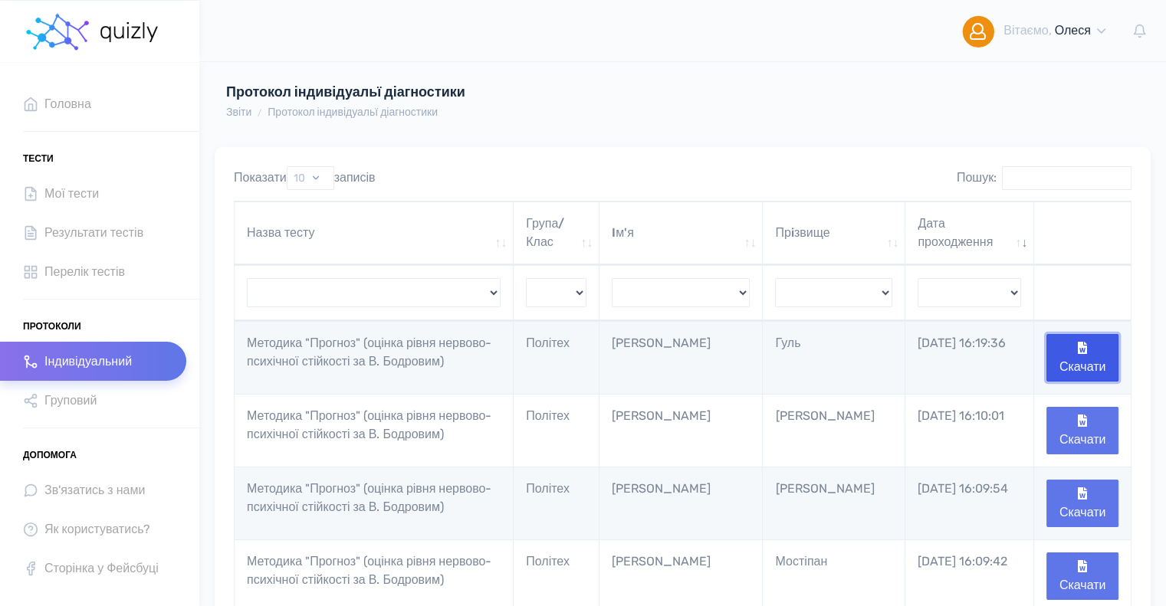
click at [1067, 347] on button "Скачати" at bounding box center [1083, 358] width 72 height 48
